Goal: Task Accomplishment & Management: Manage account settings

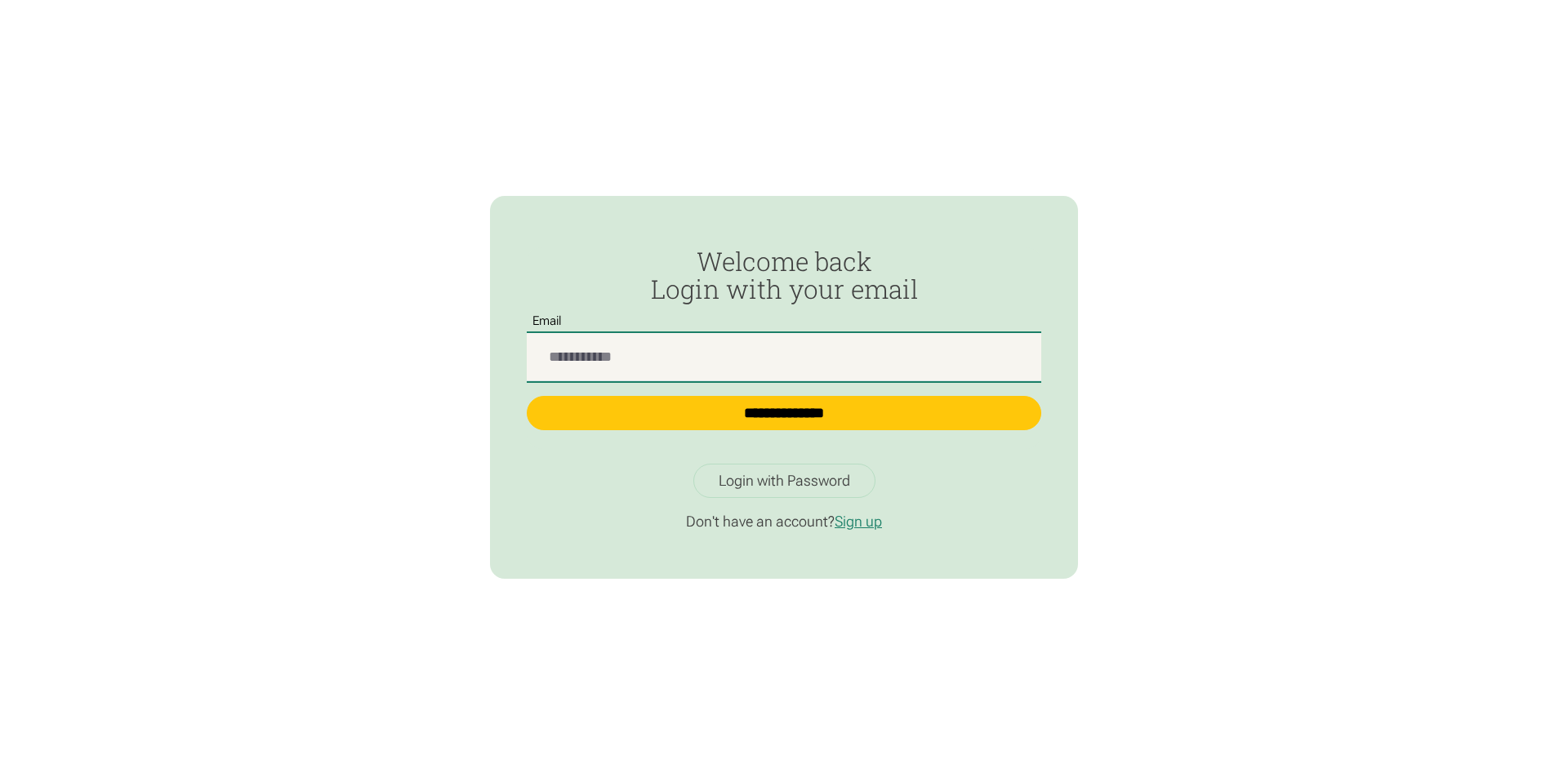
click at [601, 365] on input "Passwordless Login" at bounding box center [784, 357] width 515 height 48
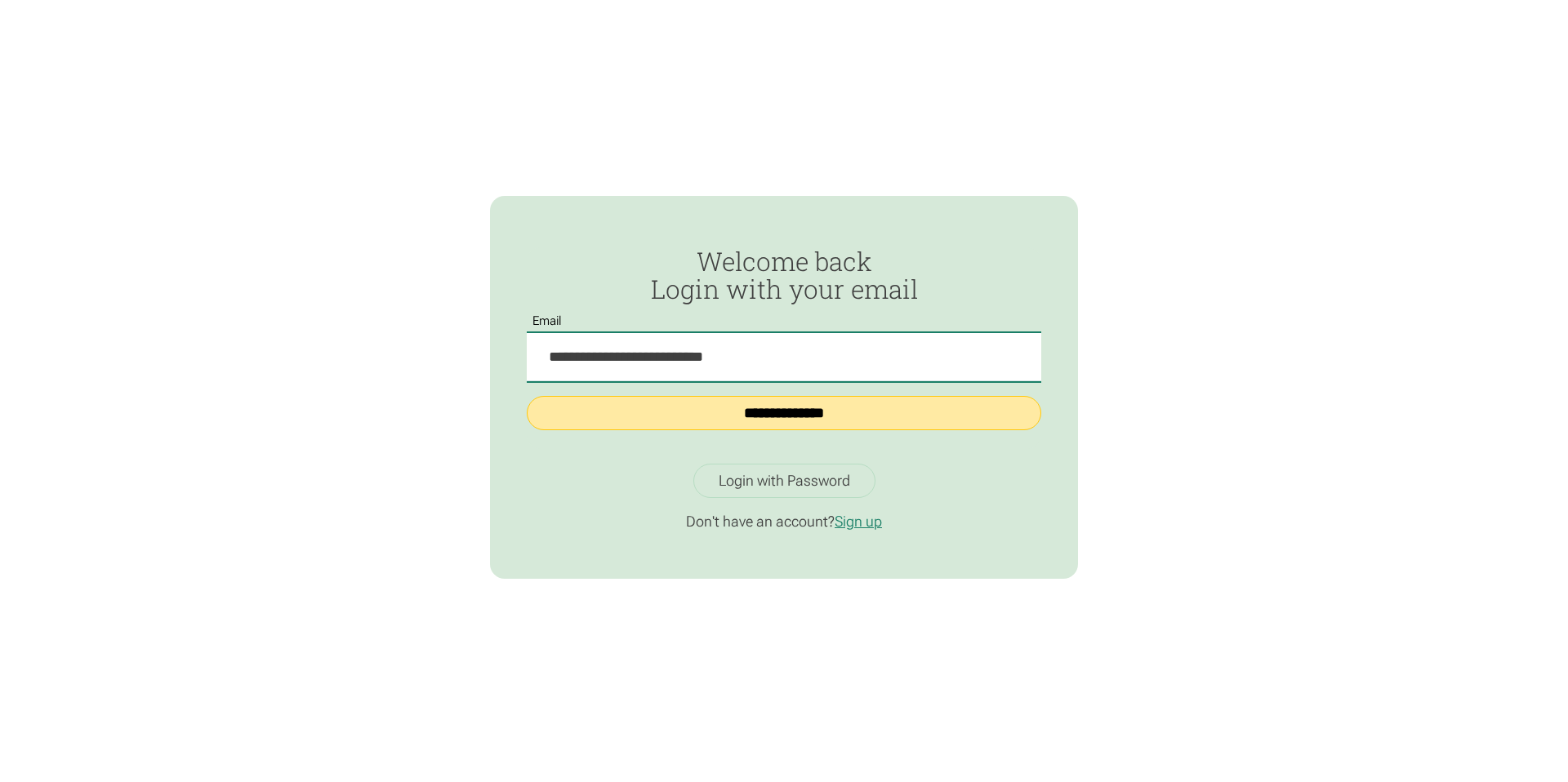
type input "**********"
click at [837, 417] on input "**********" at bounding box center [784, 413] width 515 height 35
type input "**********"
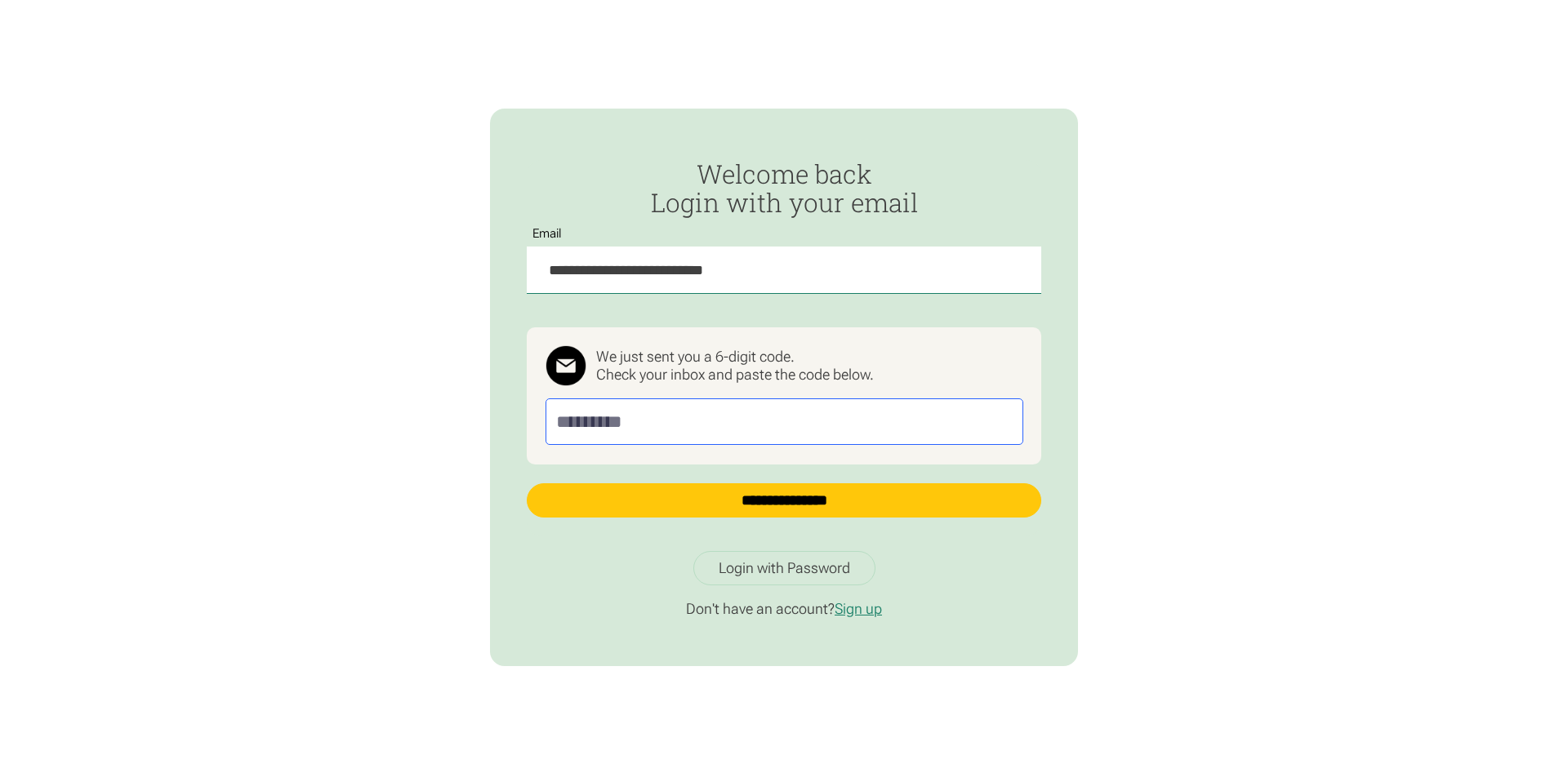
click at [625, 423] on input "Passwordless Login" at bounding box center [784, 421] width 478 height 45
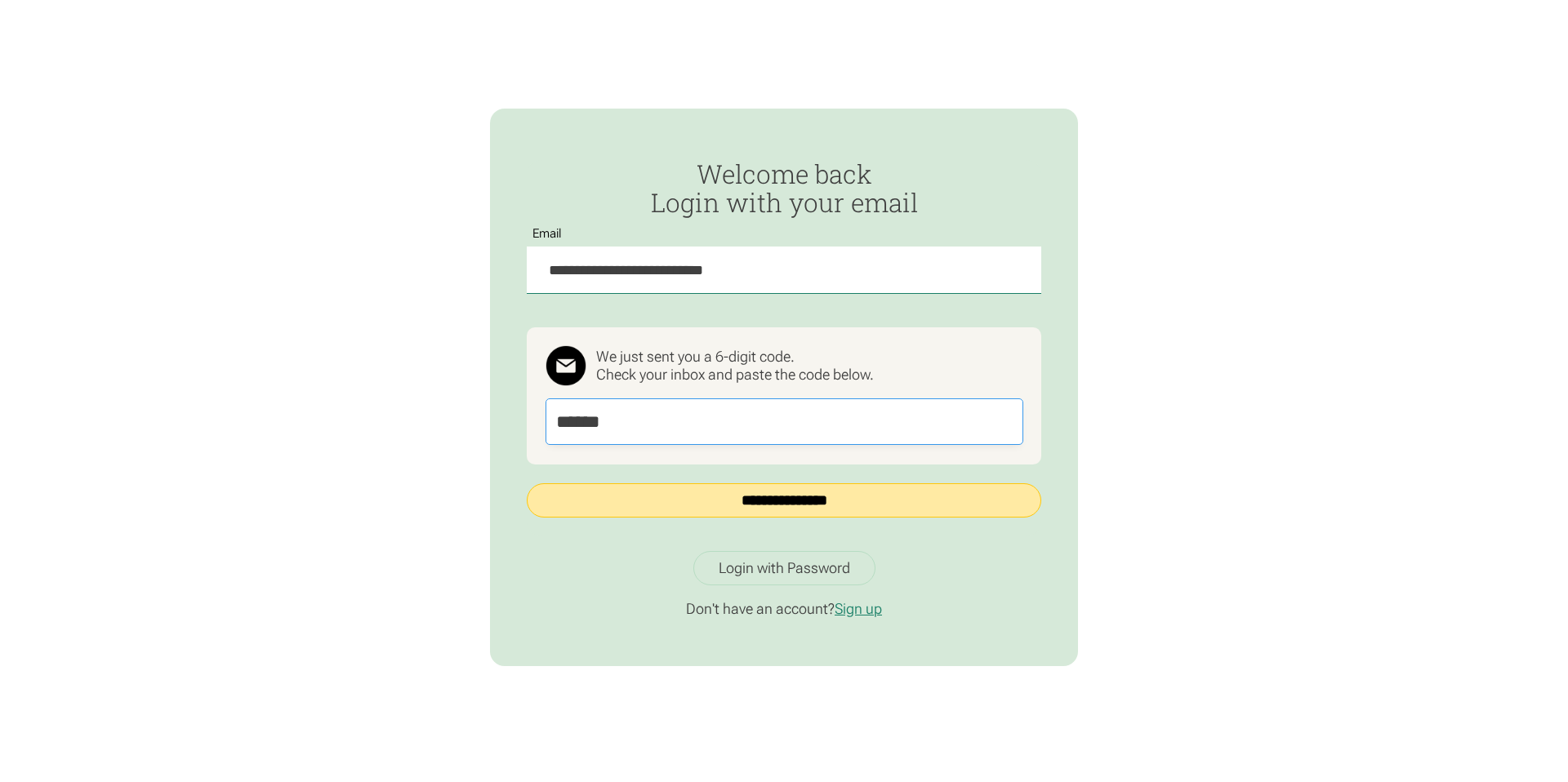
type input "******"
click at [737, 506] on input "**********" at bounding box center [784, 500] width 515 height 35
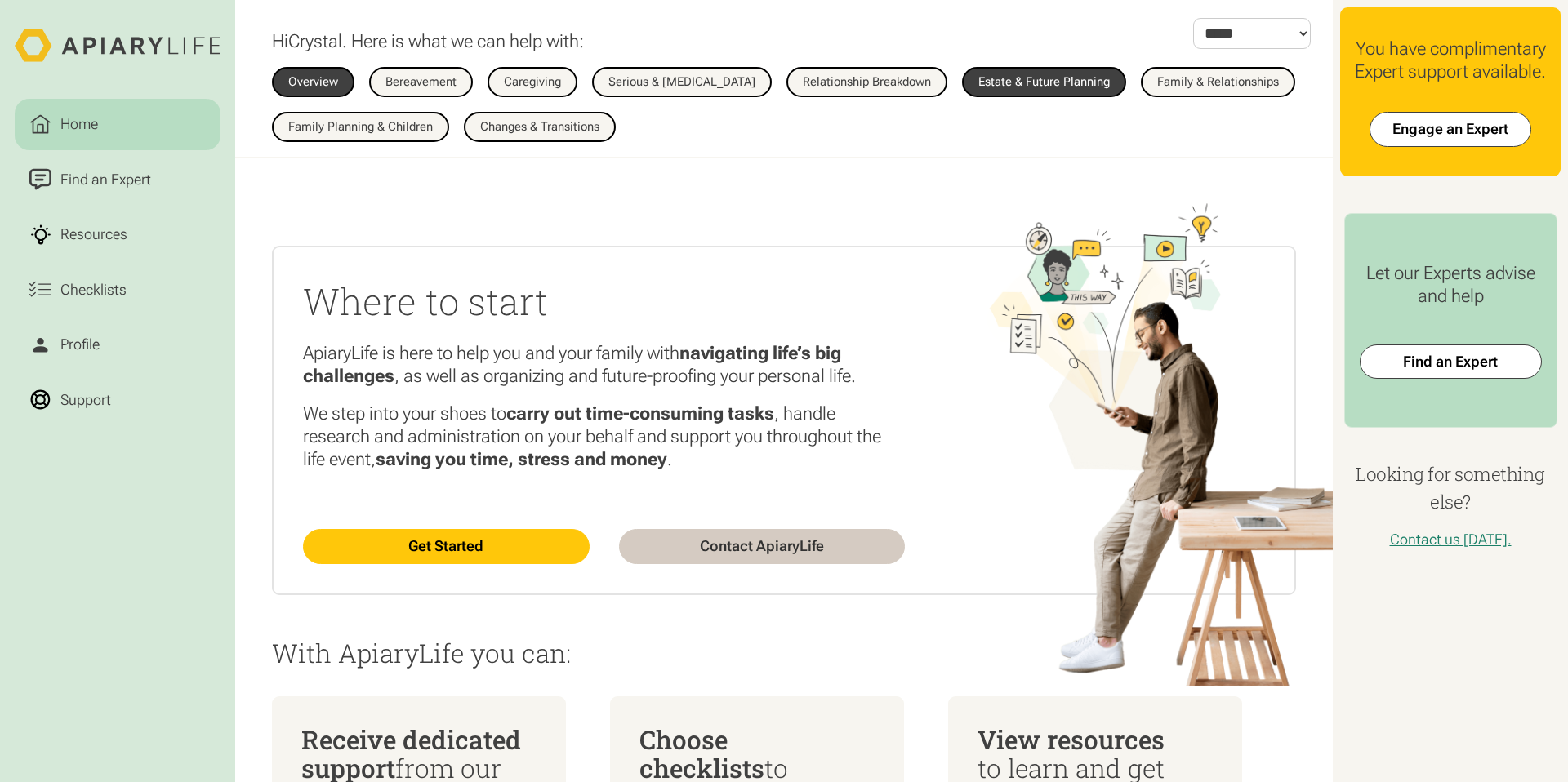
click at [1057, 84] on div "Estate & Future Planning" at bounding box center [1043, 82] width 131 height 13
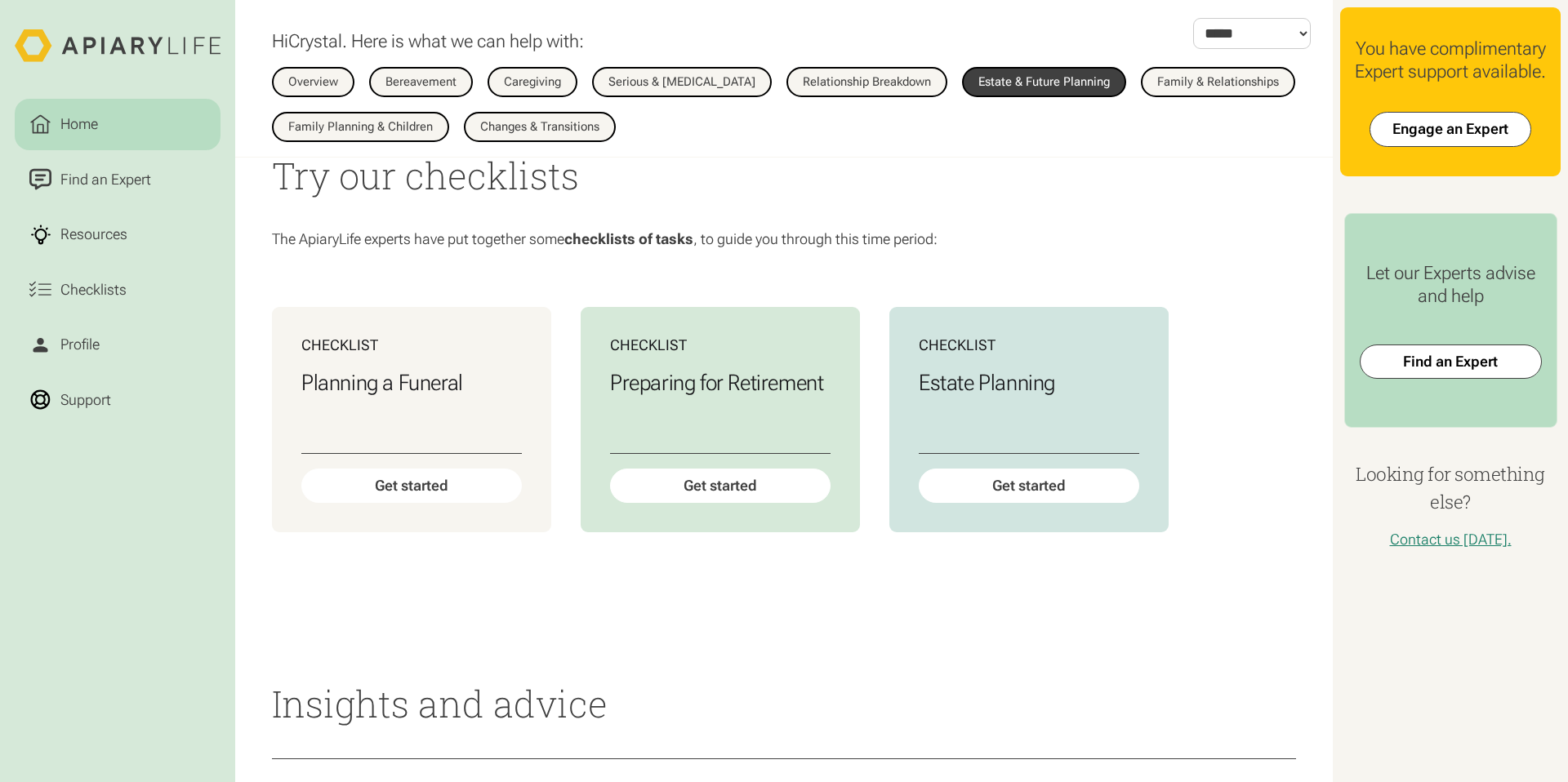
scroll to position [808, 0]
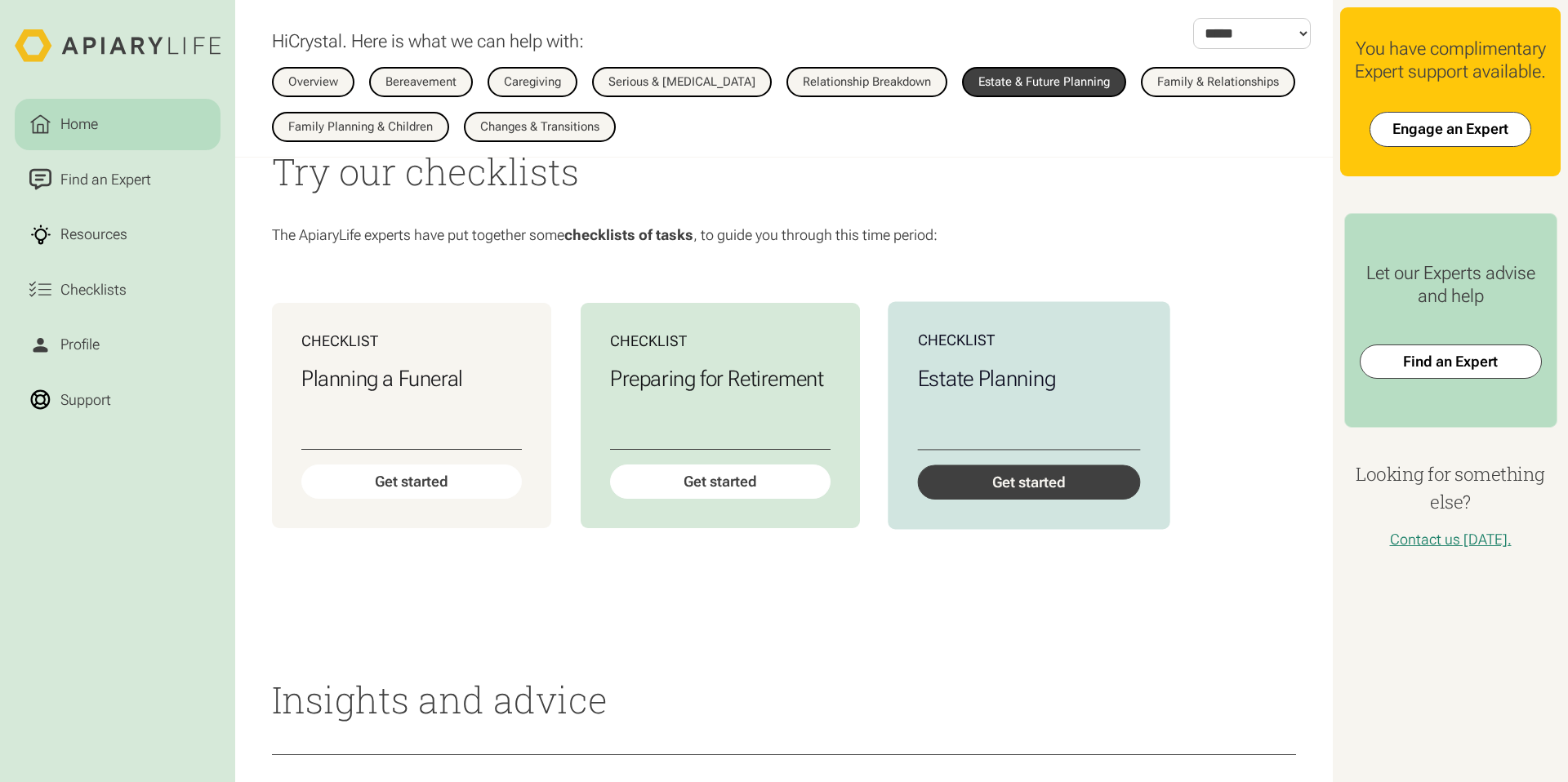
click at [991, 500] on div "Get started" at bounding box center [1030, 483] width 223 height 35
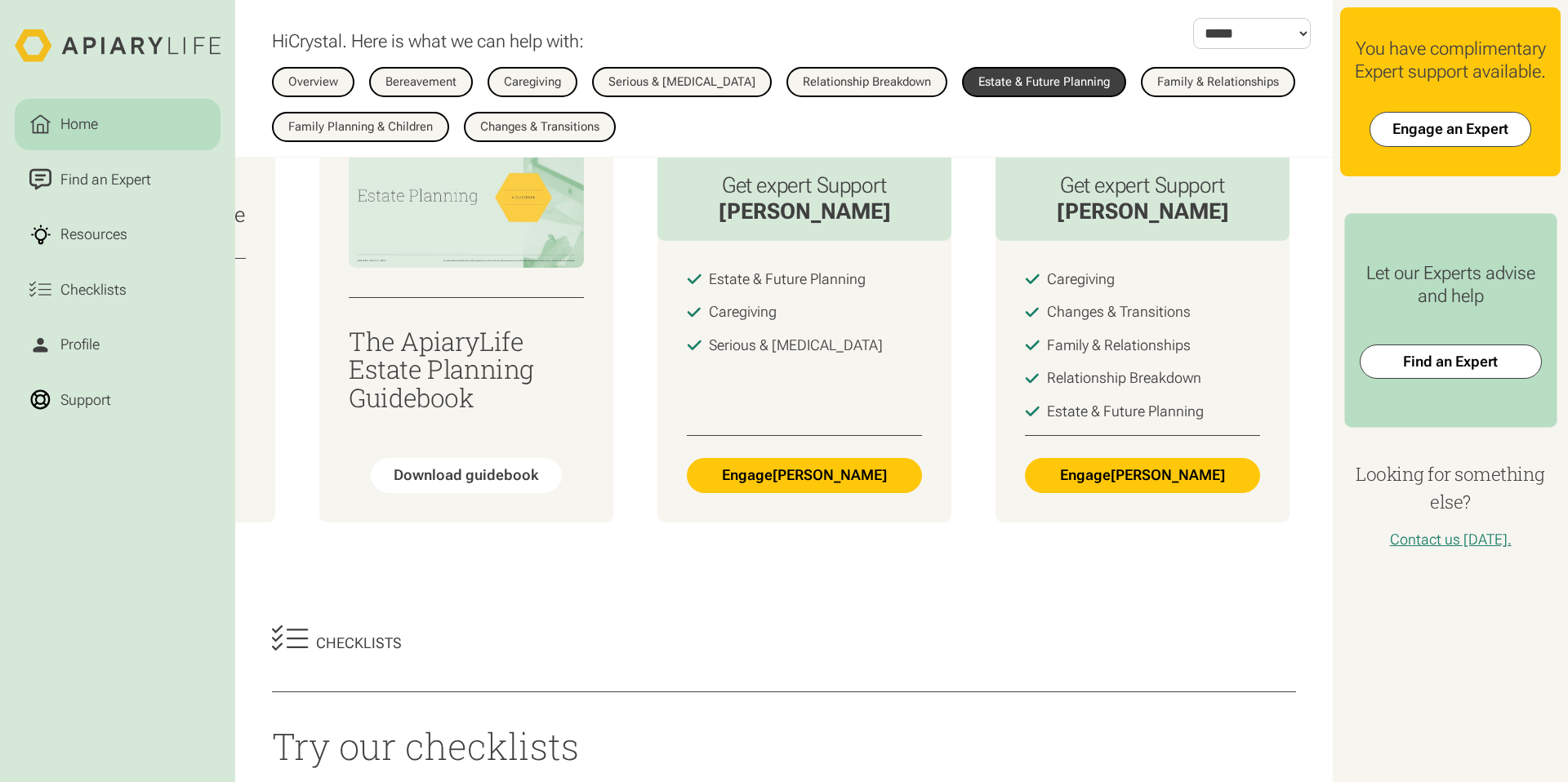
scroll to position [205, 0]
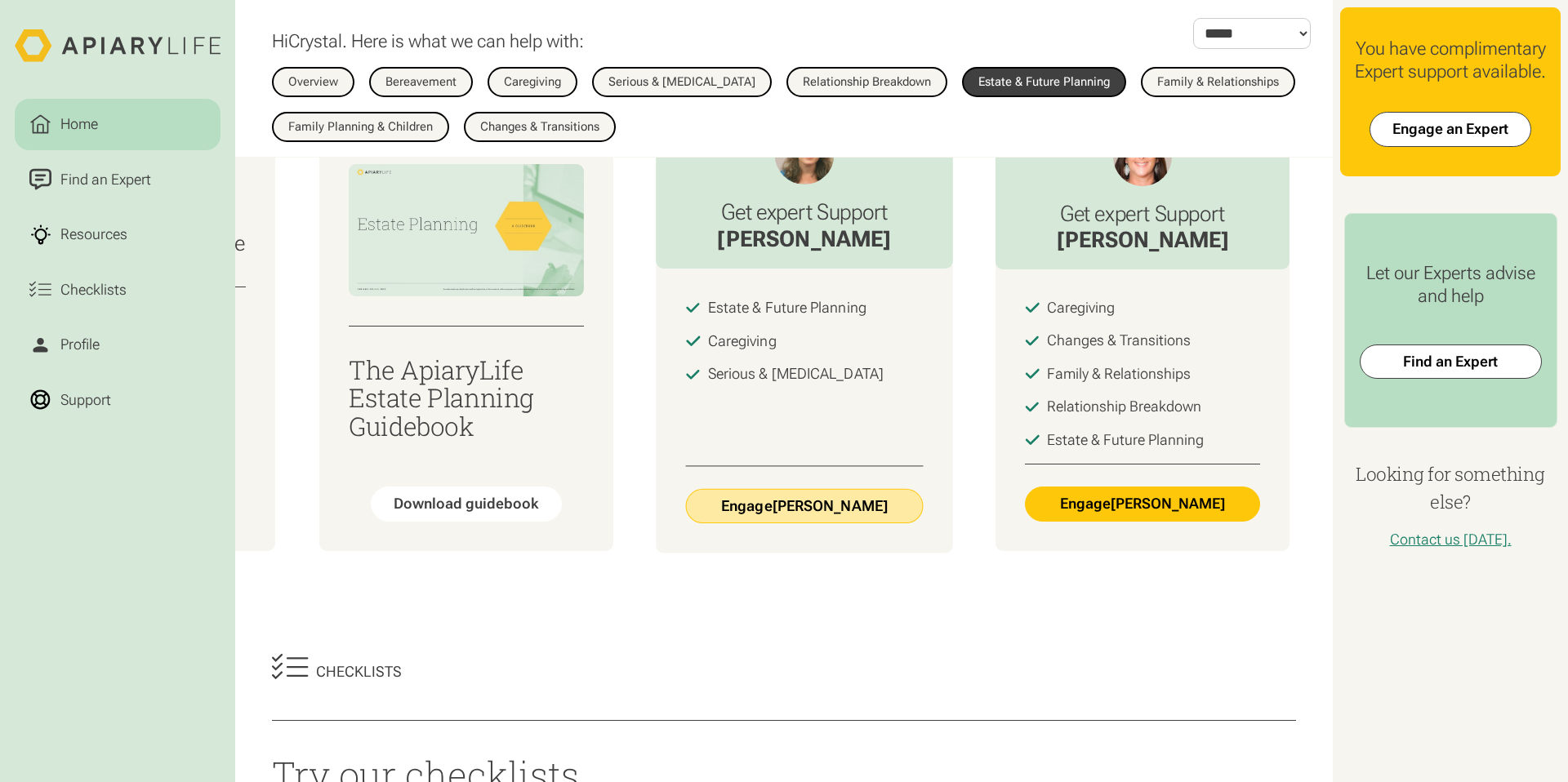
click at [808, 499] on link "Engage Beth Drapkin" at bounding box center [805, 506] width 237 height 35
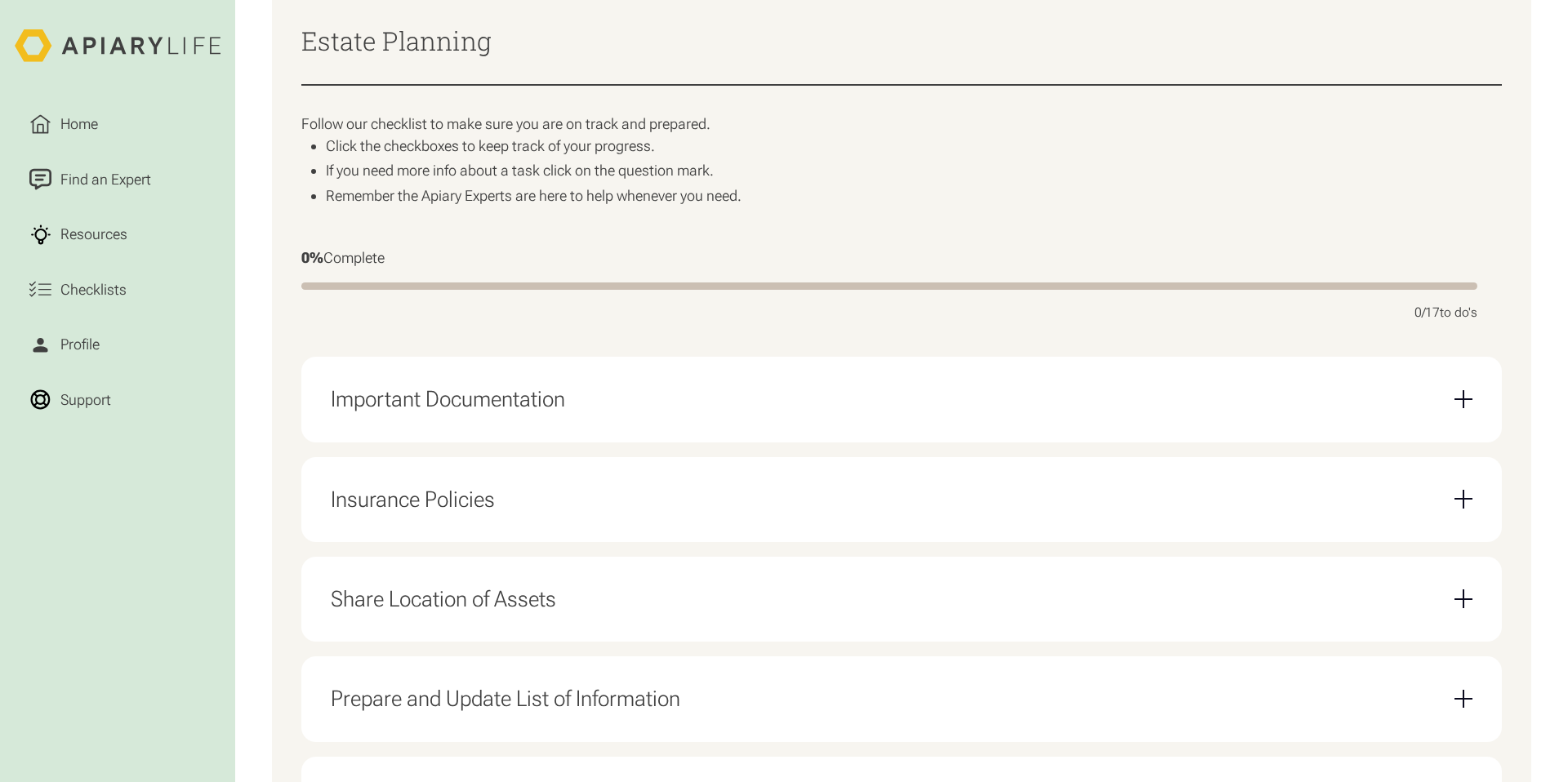
scroll to position [350, 0]
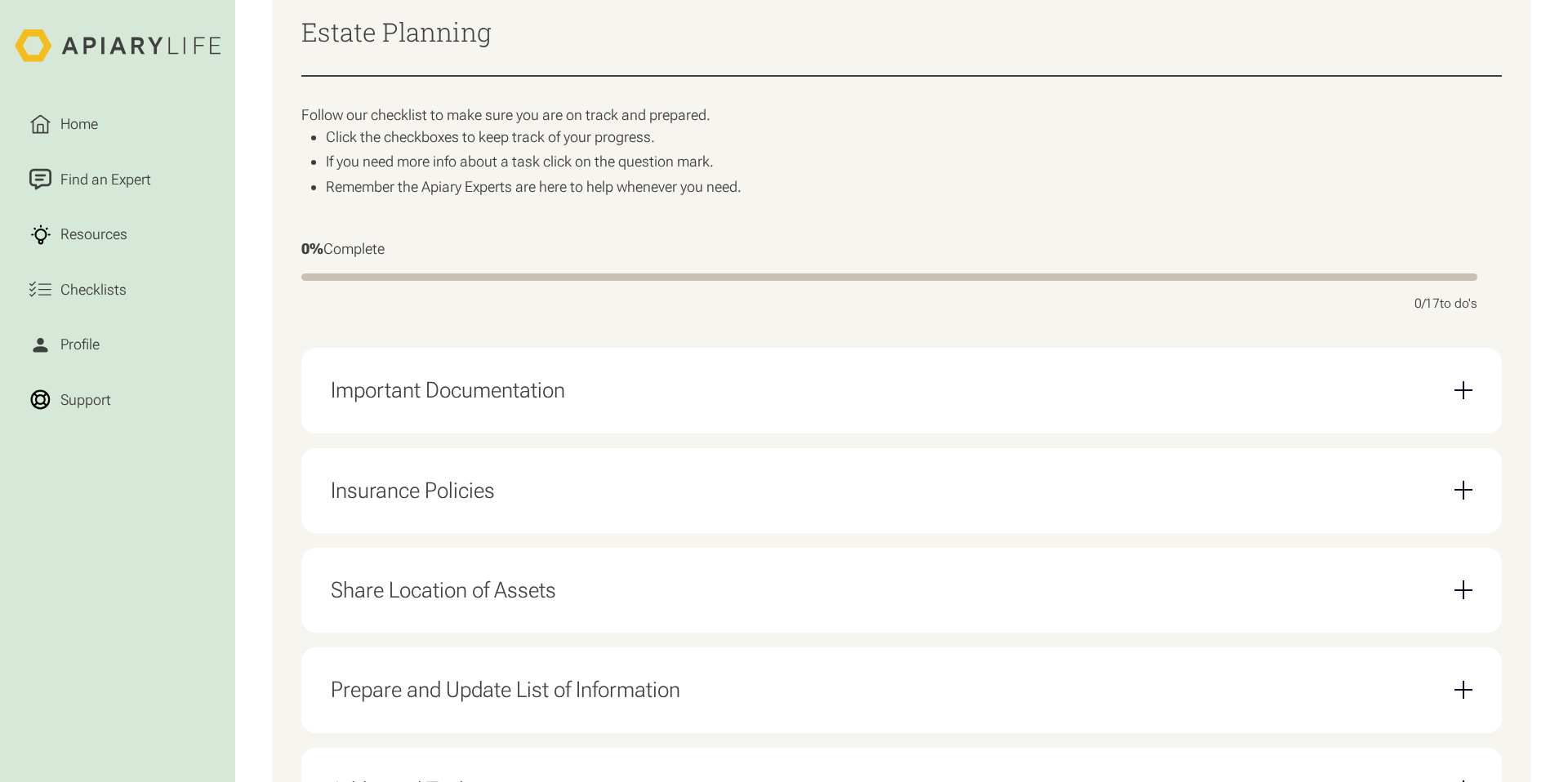
click at [1466, 384] on div "Email Form" at bounding box center [1464, 391] width 19 height 19
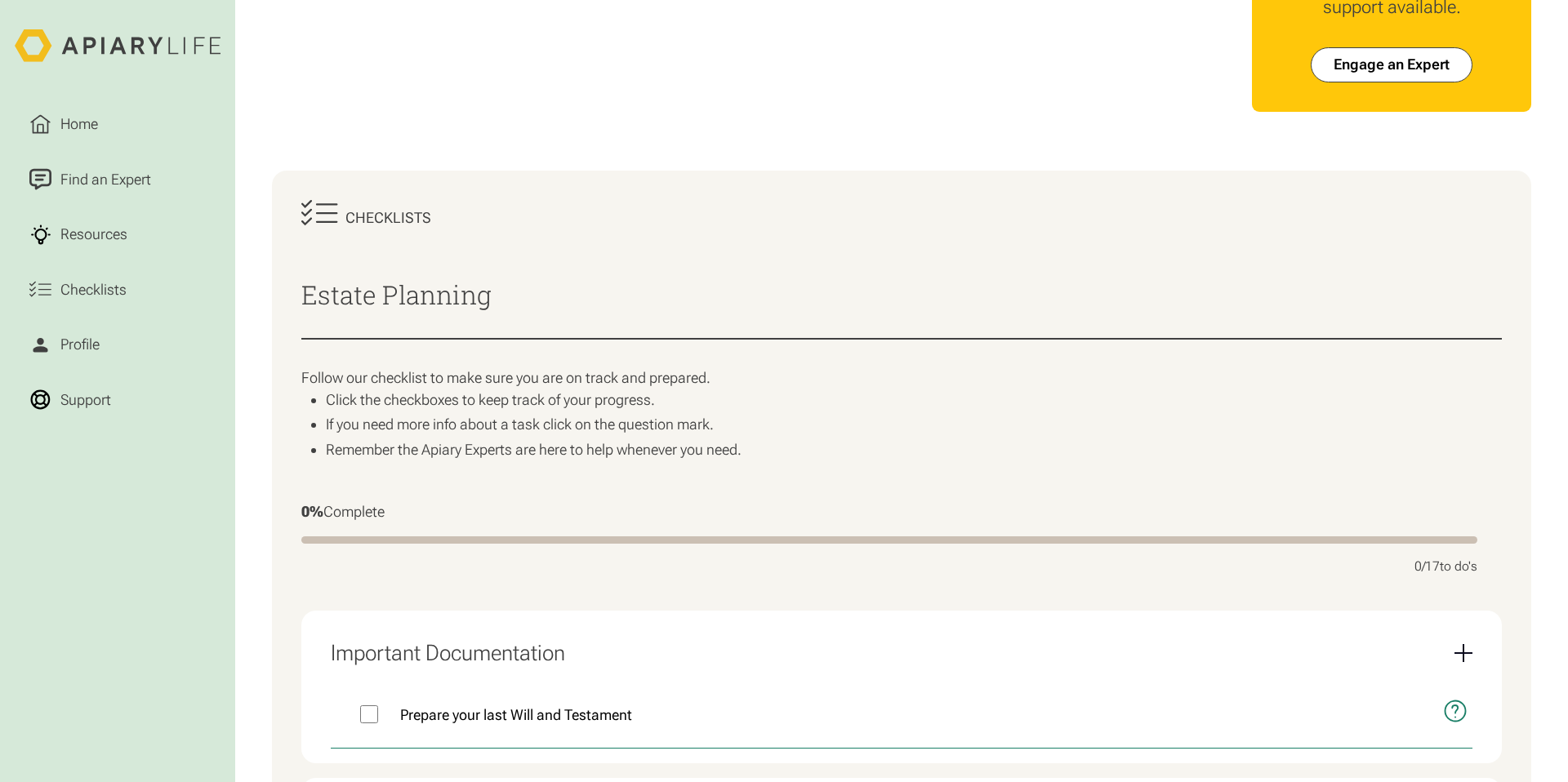
scroll to position [0, 0]
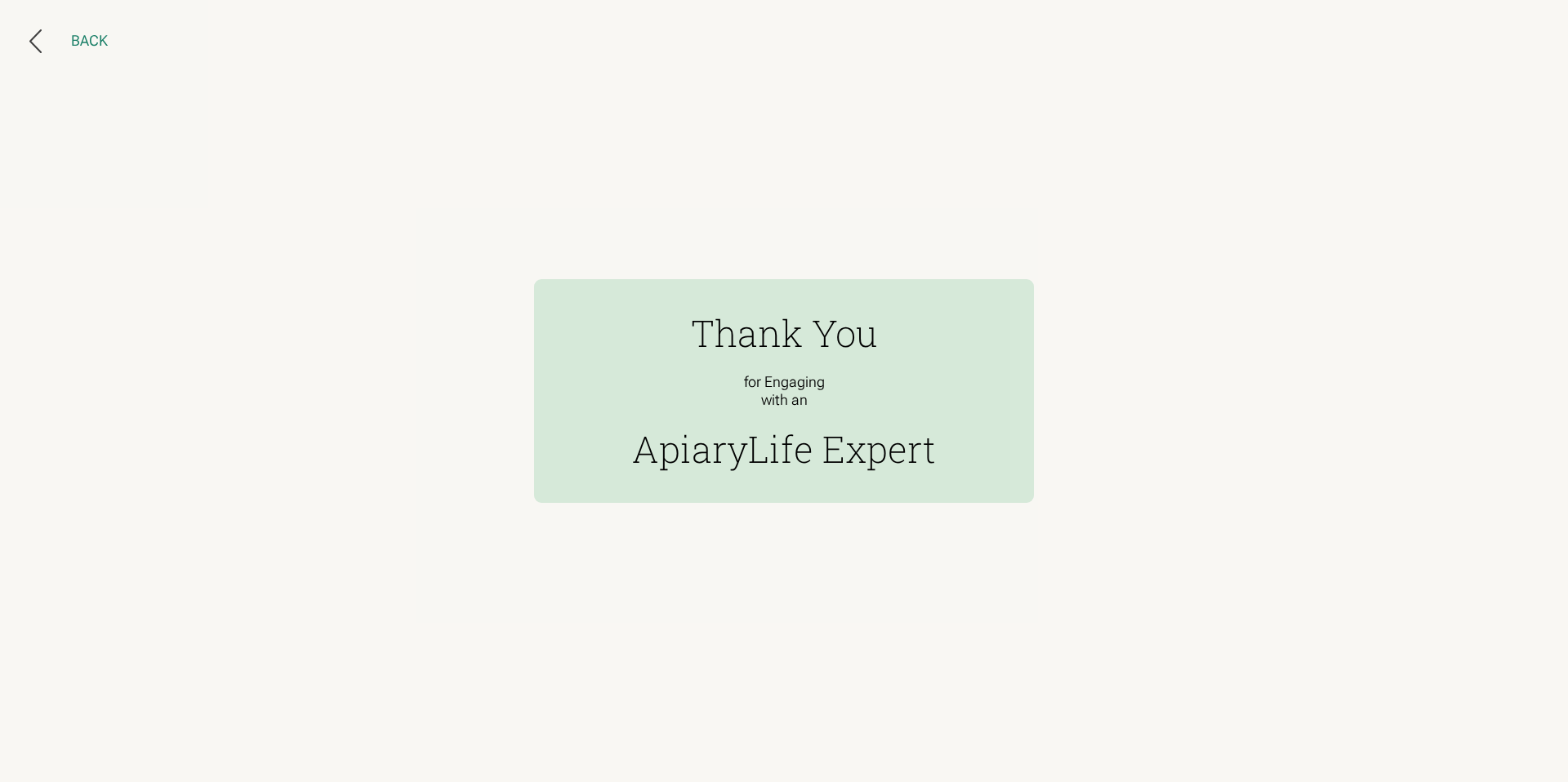
click at [93, 43] on div "Back" at bounding box center [89, 41] width 37 height 19
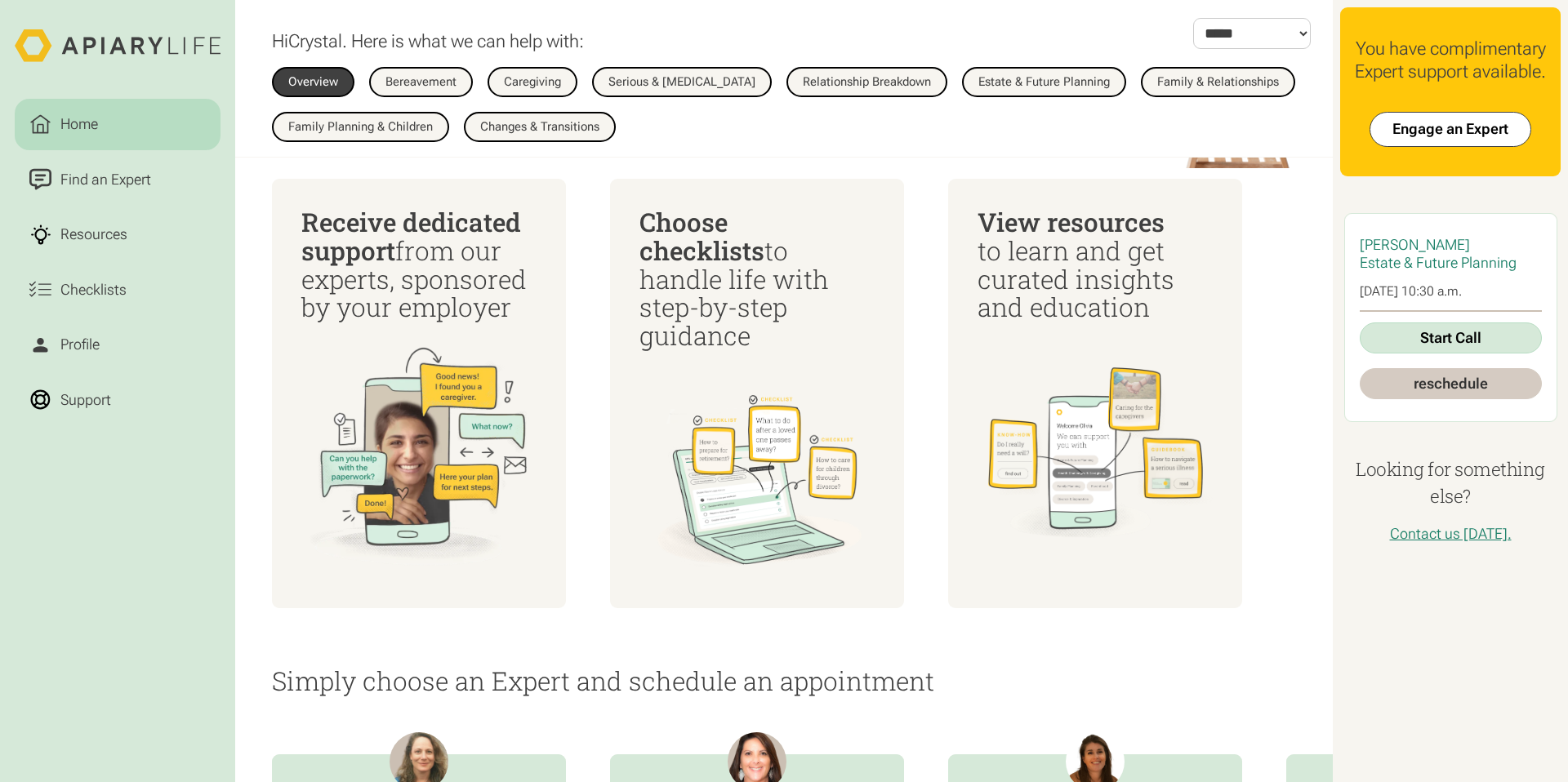
scroll to position [516, 0]
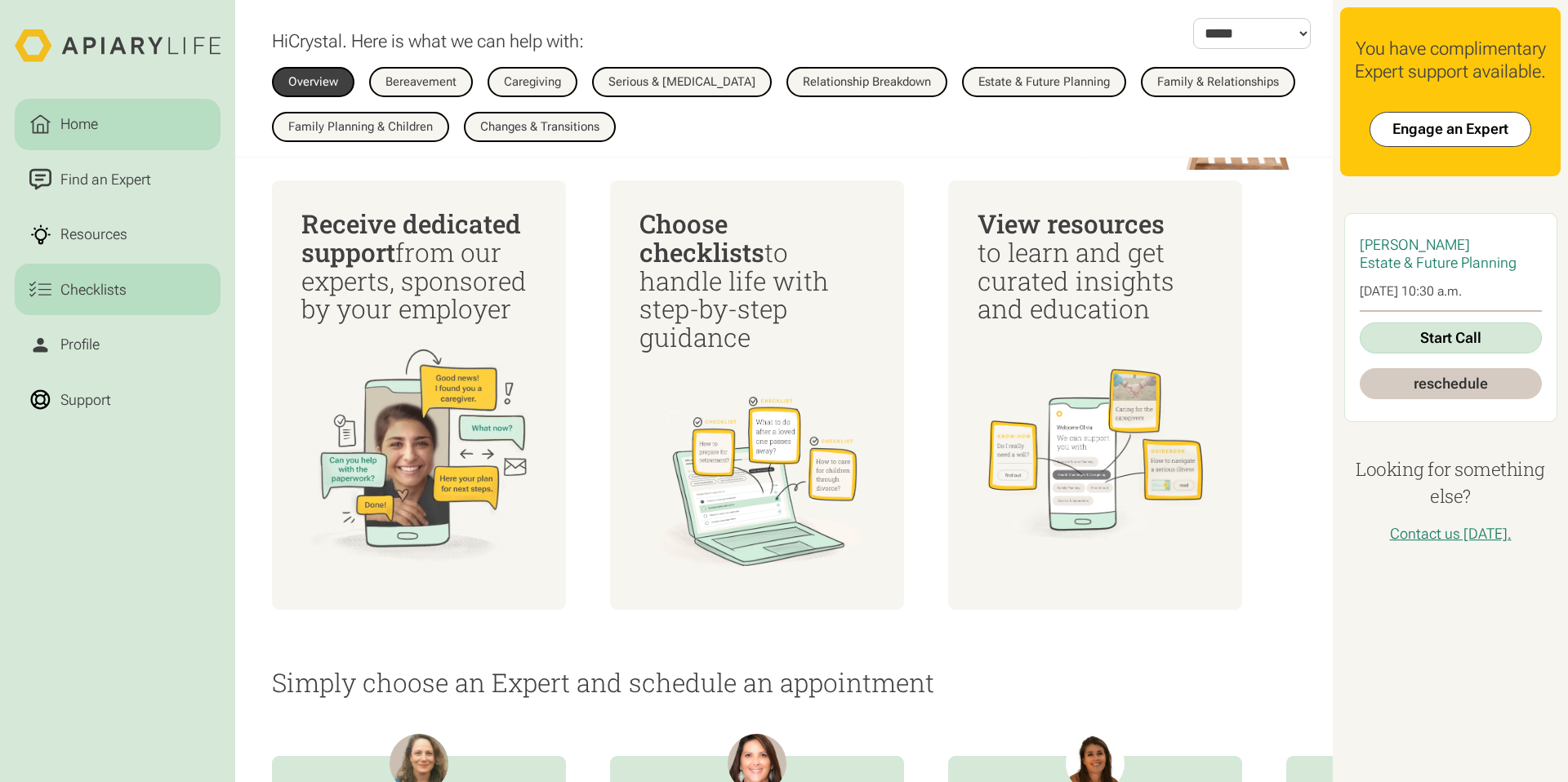
click at [99, 289] on div "Checklists" at bounding box center [93, 289] width 73 height 22
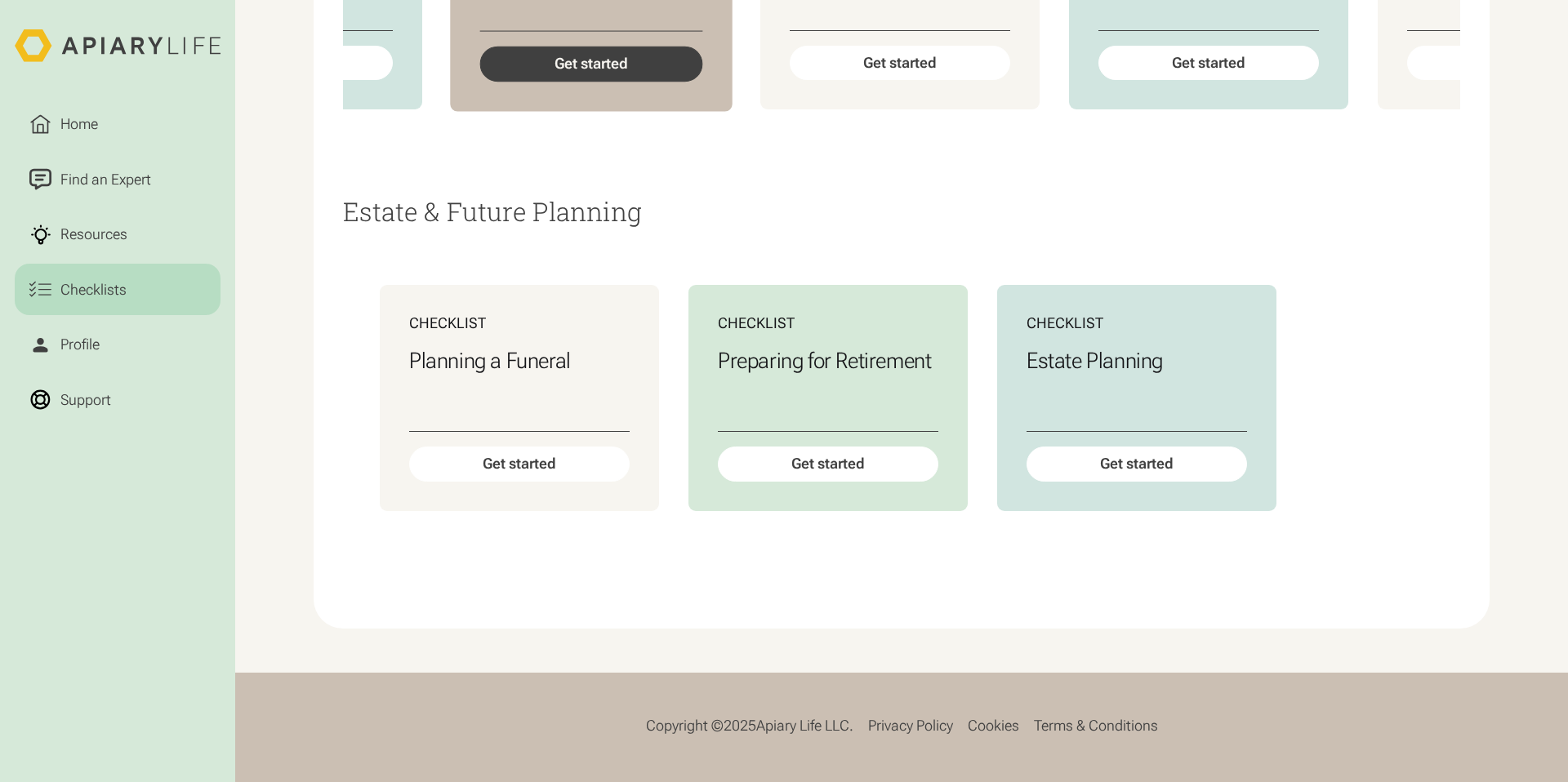
scroll to position [3235, 0]
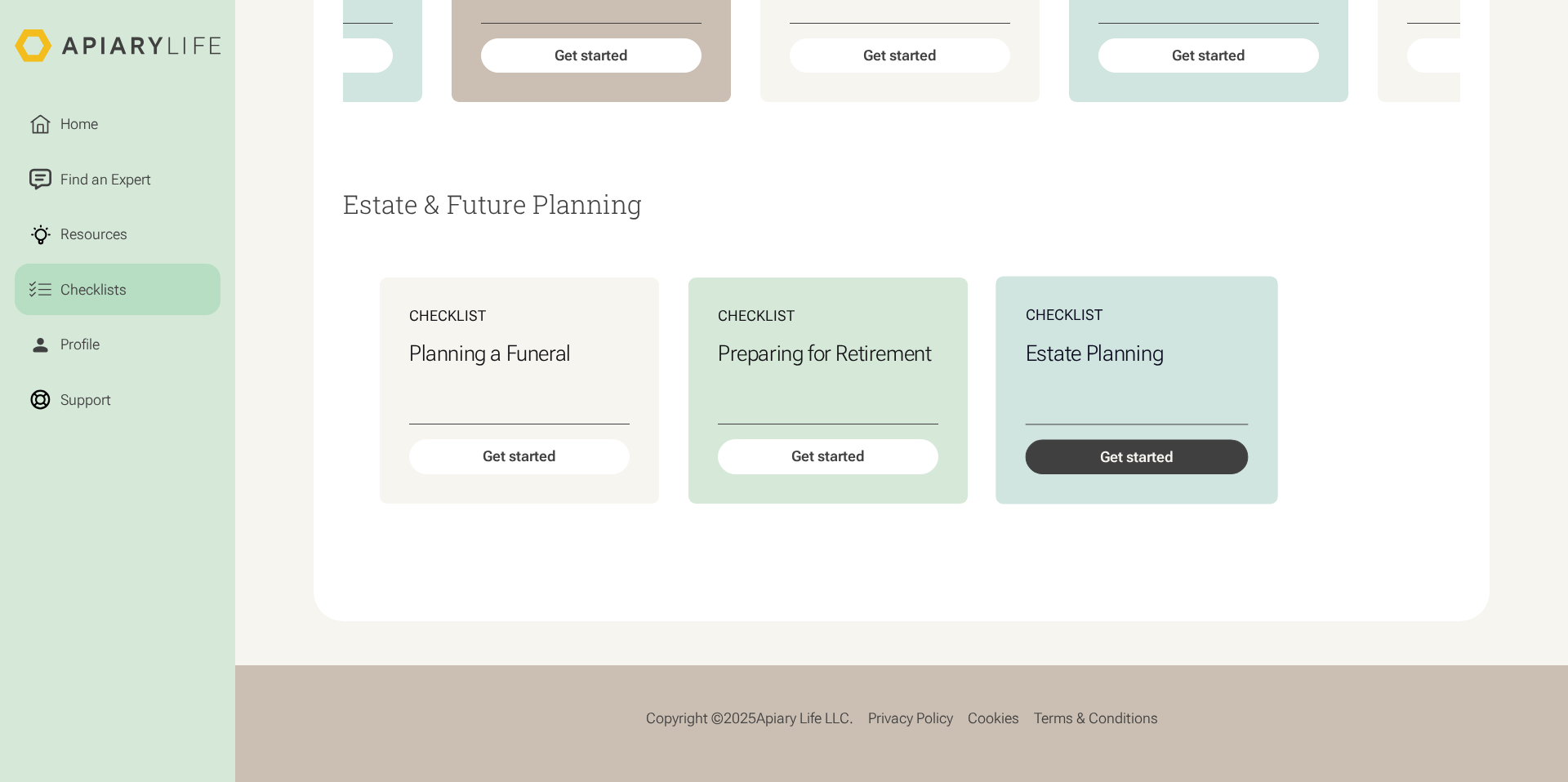
click at [1186, 475] on div "Get started" at bounding box center [1137, 458] width 223 height 35
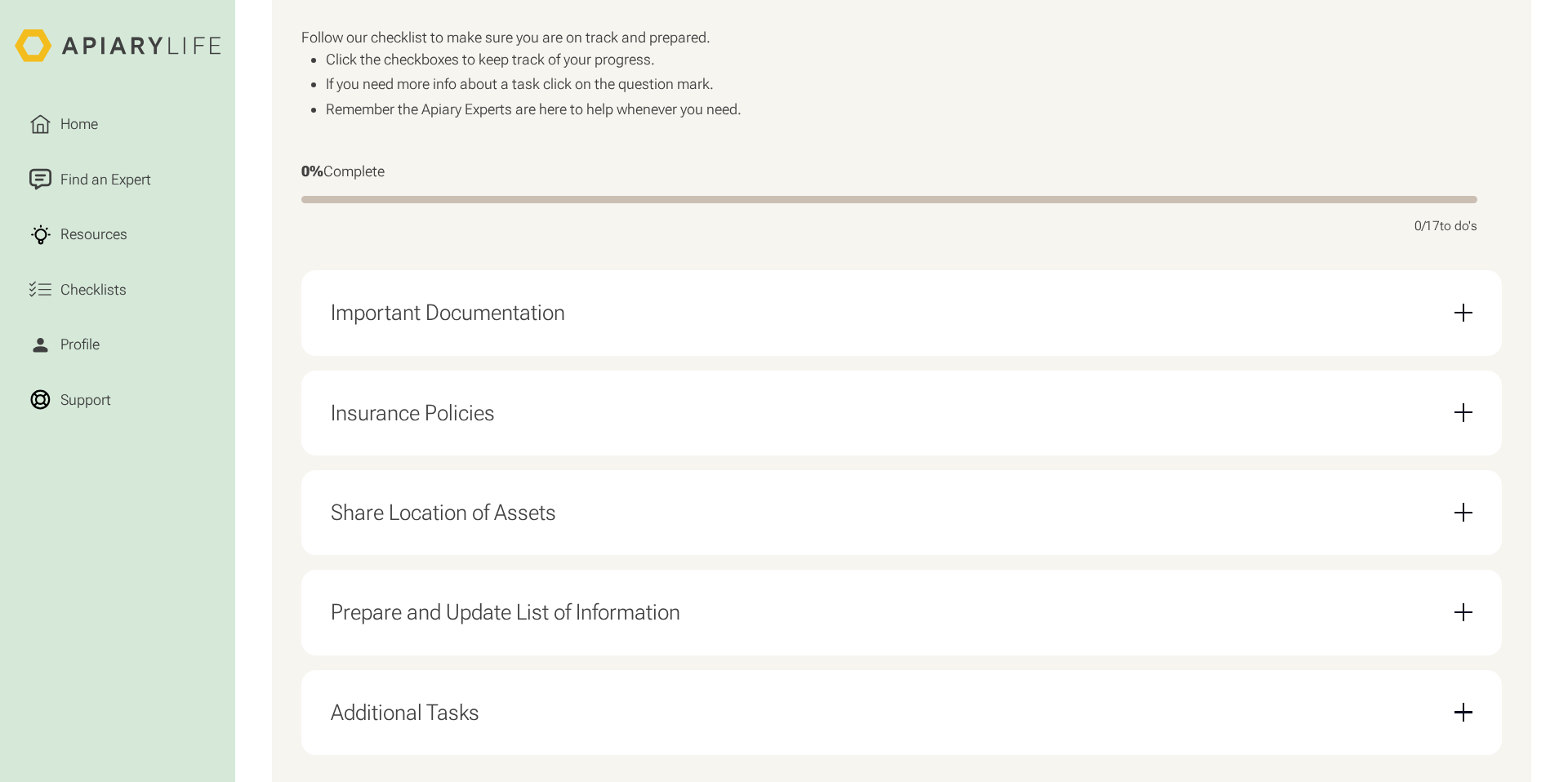
scroll to position [439, 0]
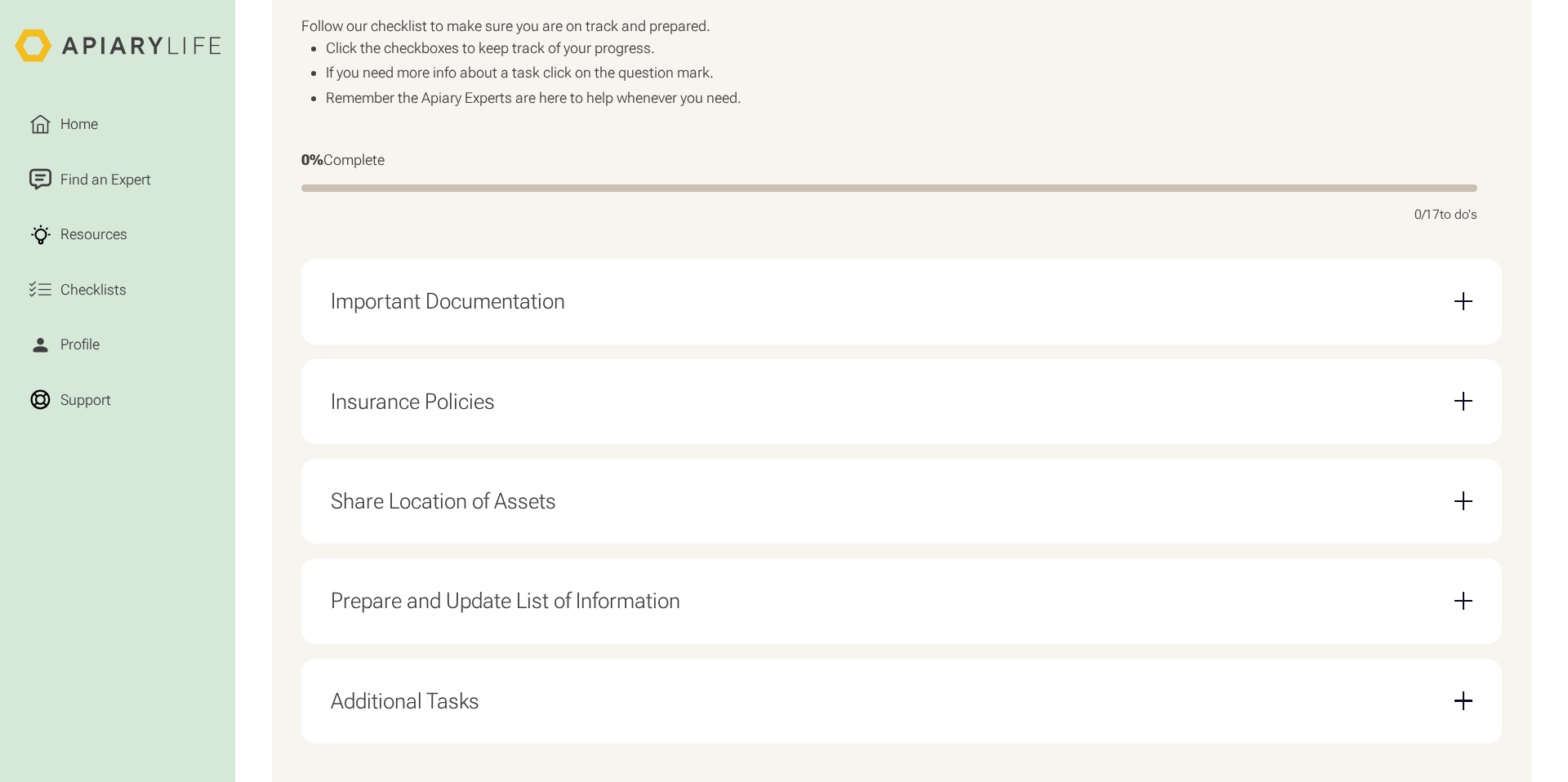
click at [1465, 401] on div "Email Form" at bounding box center [1464, 401] width 19 height 19
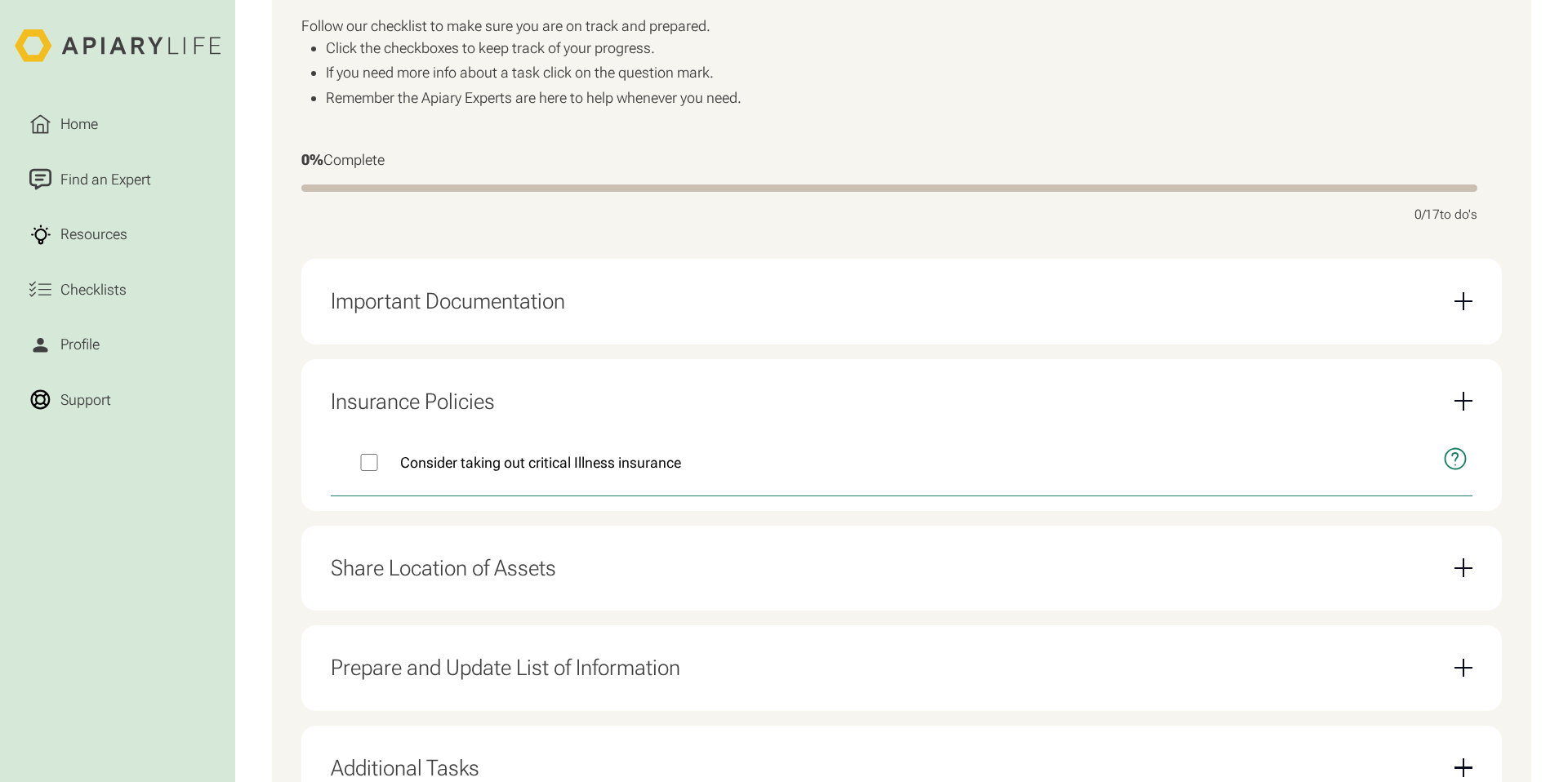
click at [1464, 304] on div "Email Form" at bounding box center [1464, 302] width 2 height 19
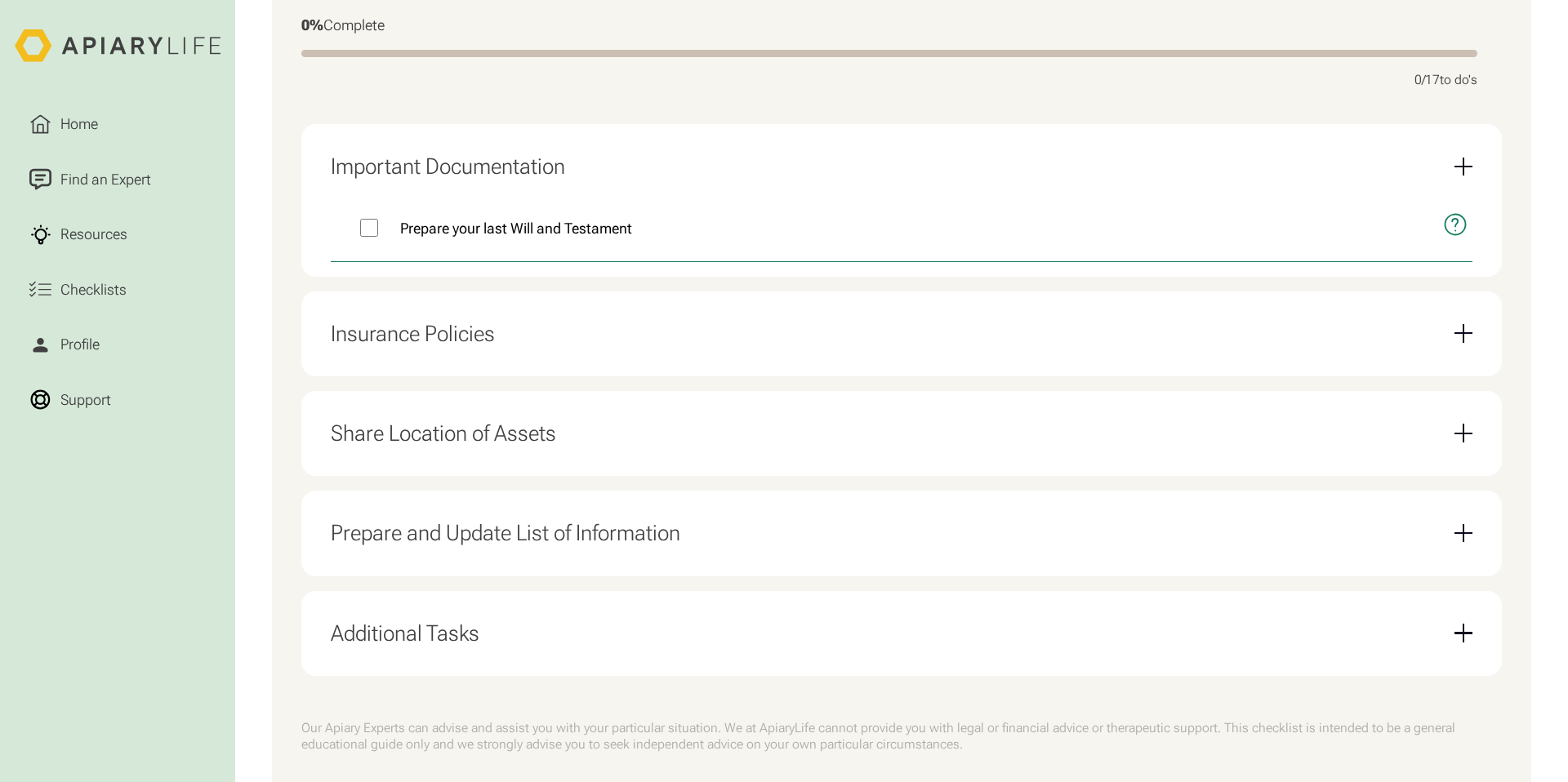
scroll to position [577, 0]
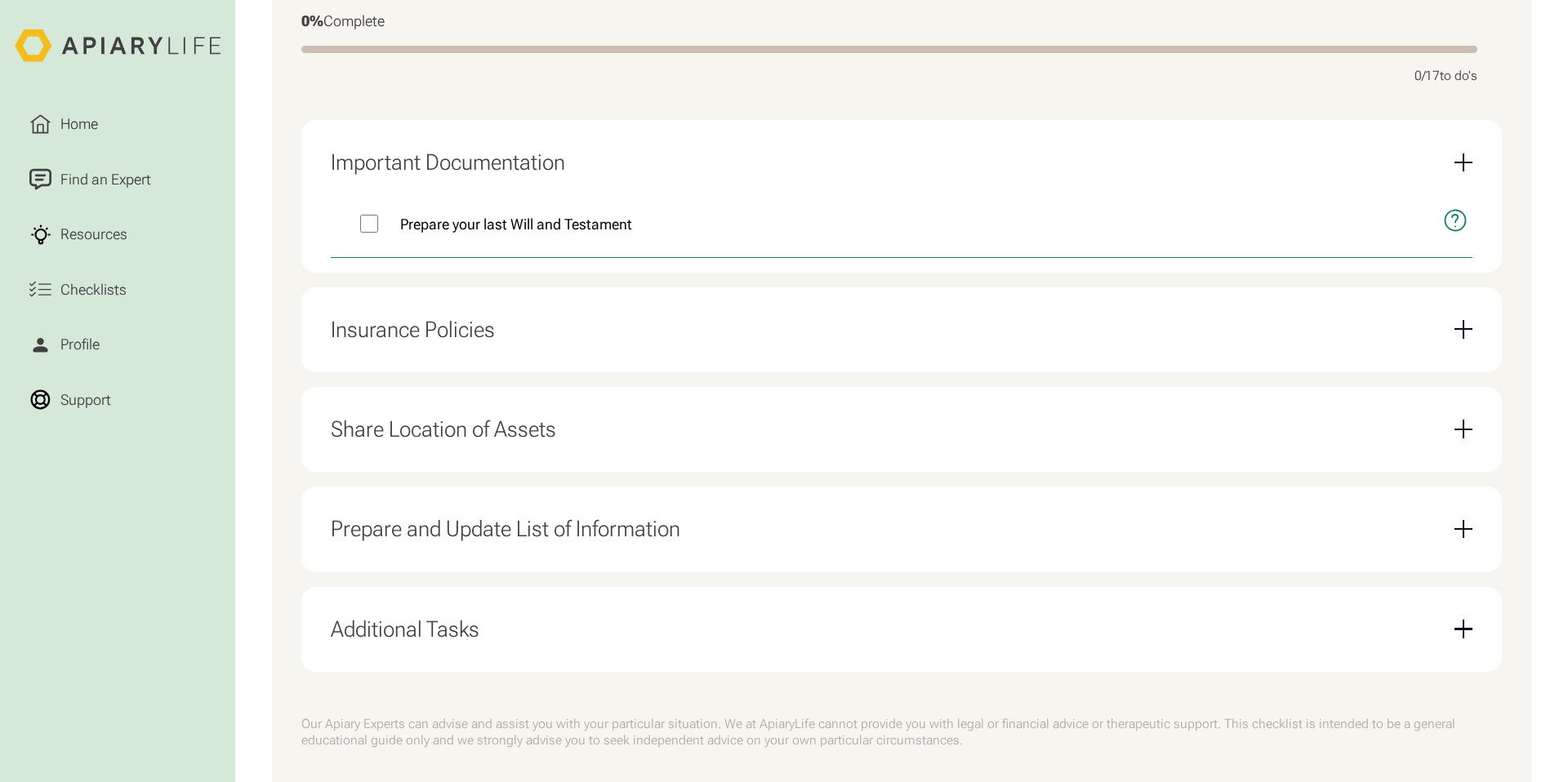
click at [1466, 427] on div "Email Form" at bounding box center [1464, 429] width 19 height 19
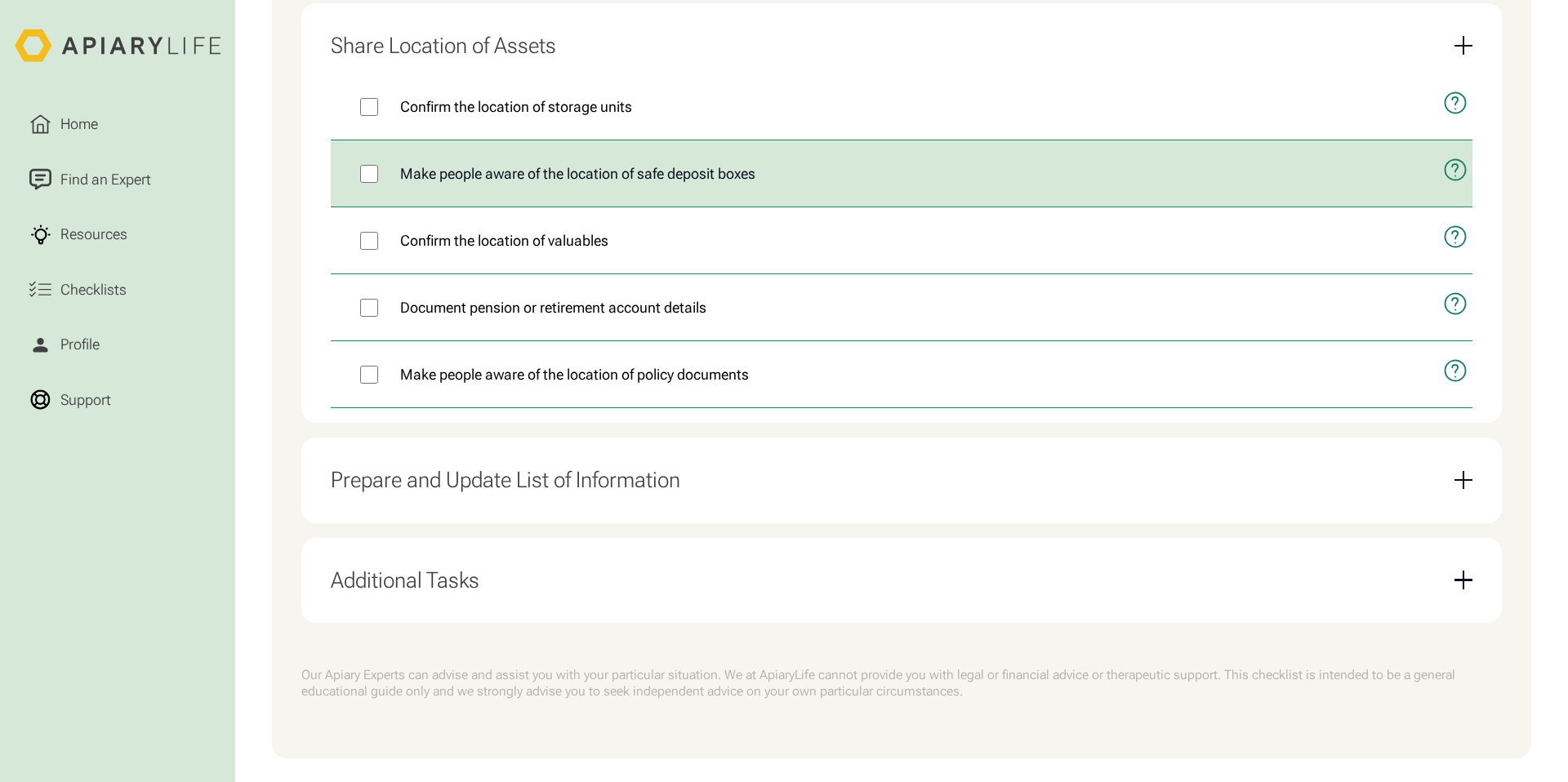
scroll to position [898, 0]
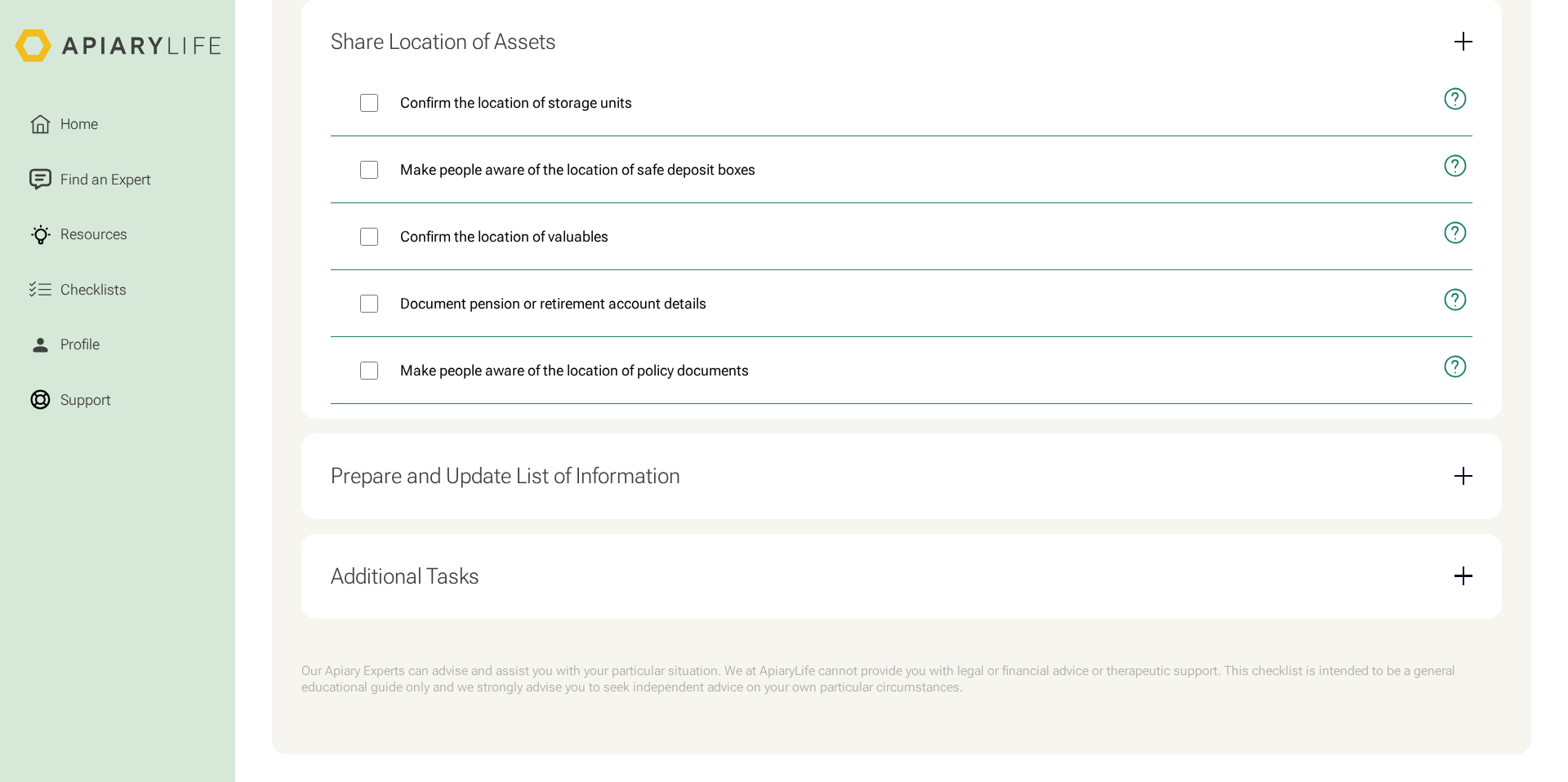
click at [1464, 473] on div "Email Form" at bounding box center [1464, 476] width 2 height 19
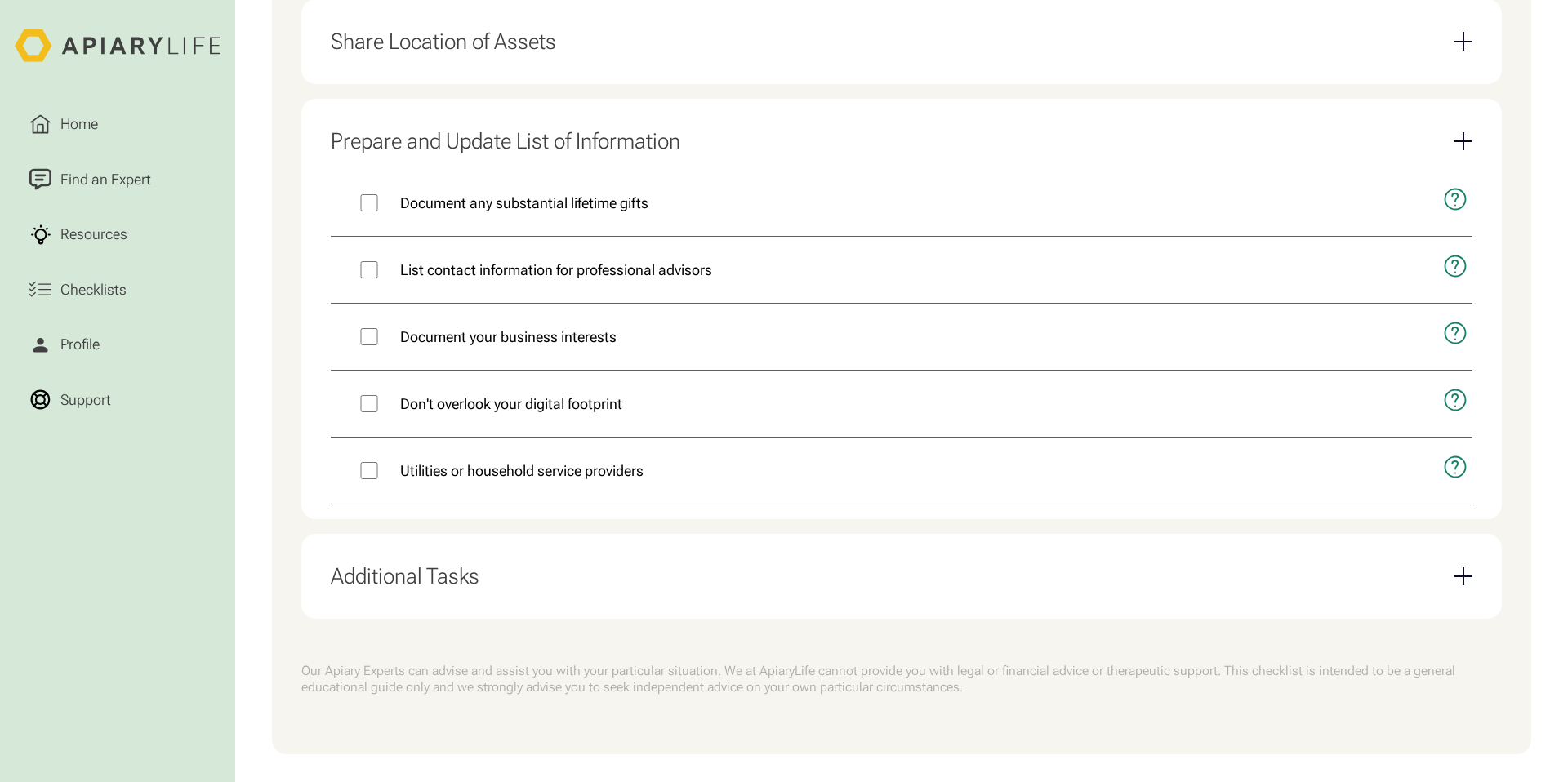
click at [1463, 574] on div "Email Form" at bounding box center [1464, 575] width 2 height 19
